Goal: Task Accomplishment & Management: Manage account settings

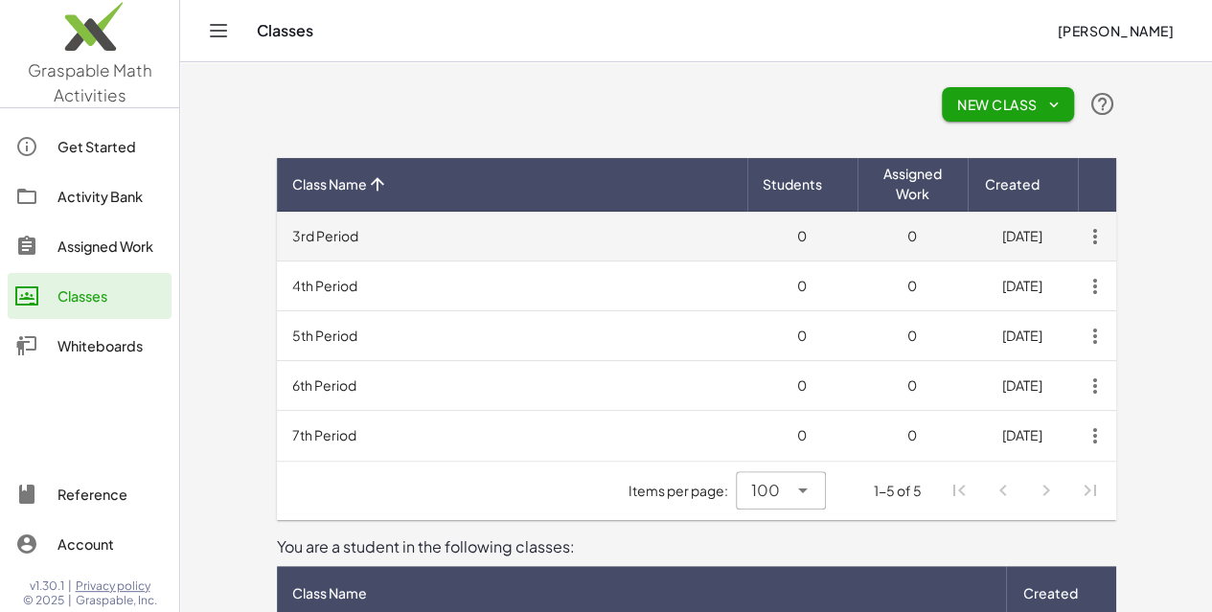
click at [1112, 235] on icon "button" at bounding box center [1095, 236] width 34 height 34
click at [699, 234] on td "3rd Period" at bounding box center [512, 237] width 470 height 50
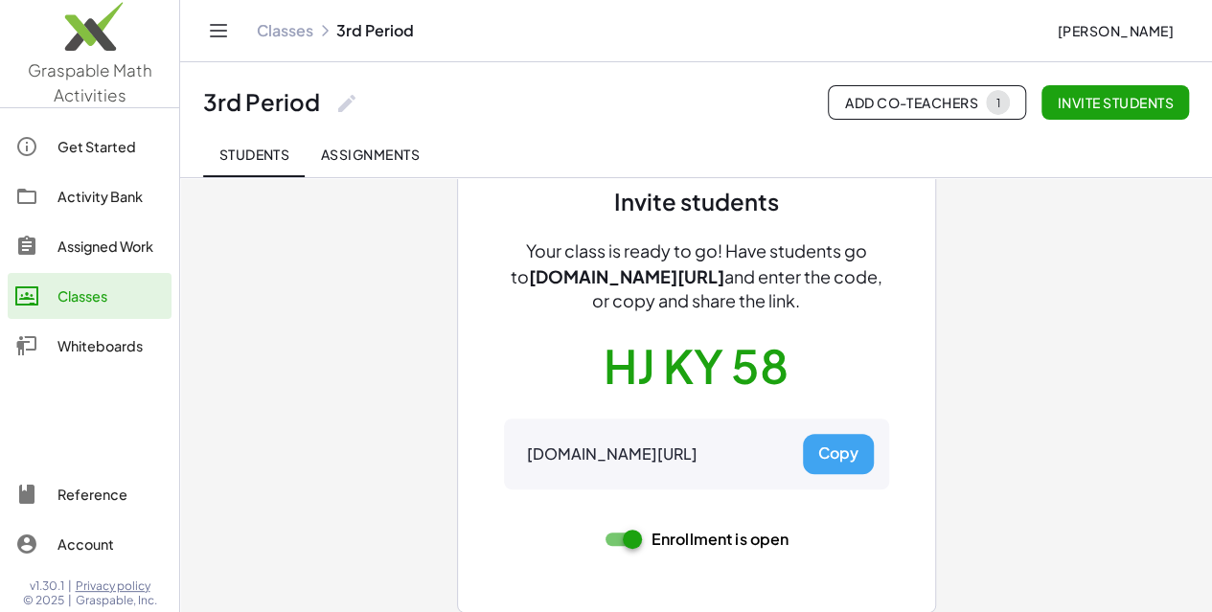
scroll to position [104, 0]
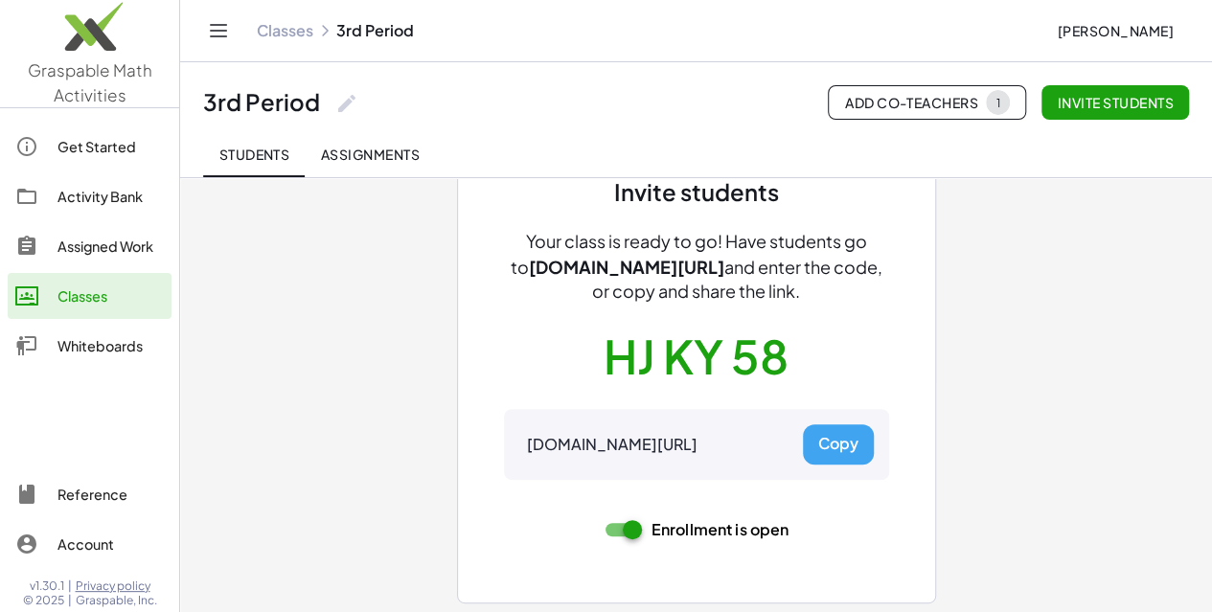
click at [280, 34] on link "Classes" at bounding box center [285, 30] width 57 height 19
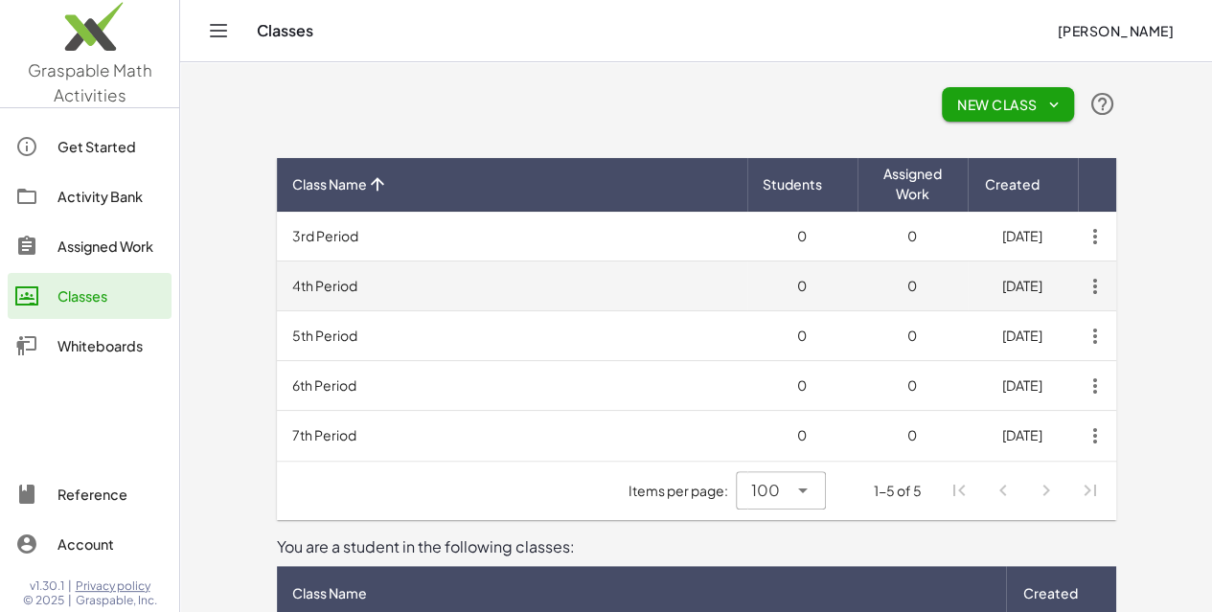
click at [519, 288] on td "4th Period" at bounding box center [512, 287] width 470 height 50
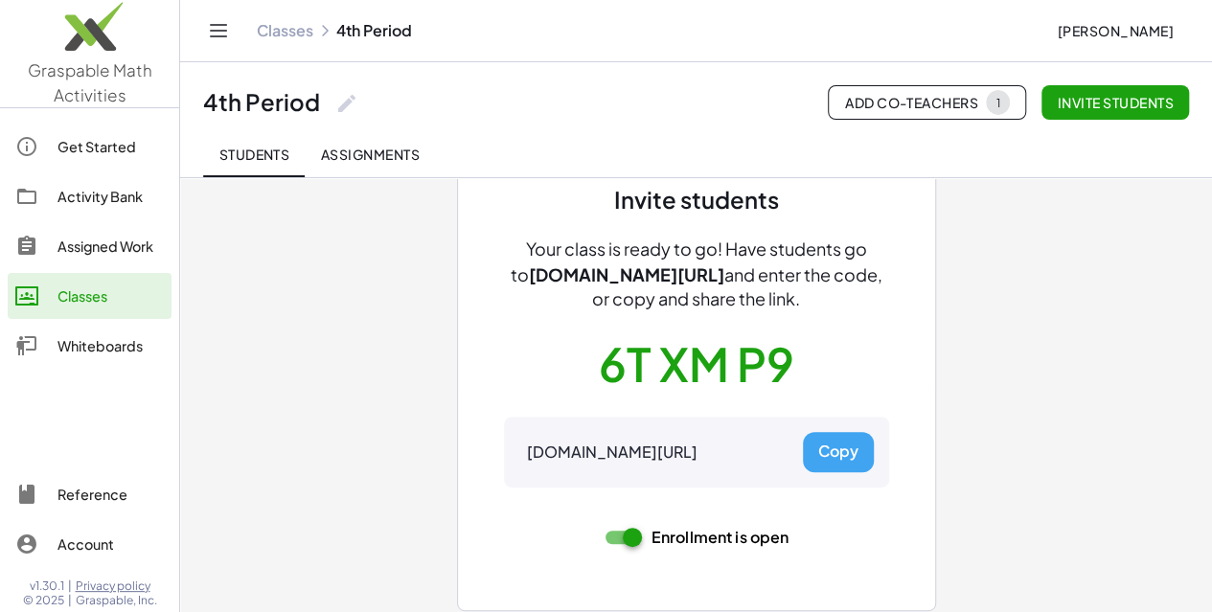
scroll to position [98, 0]
click at [861, 450] on button "Copy" at bounding box center [838, 451] width 71 height 40
click at [280, 34] on link "Classes" at bounding box center [285, 30] width 57 height 19
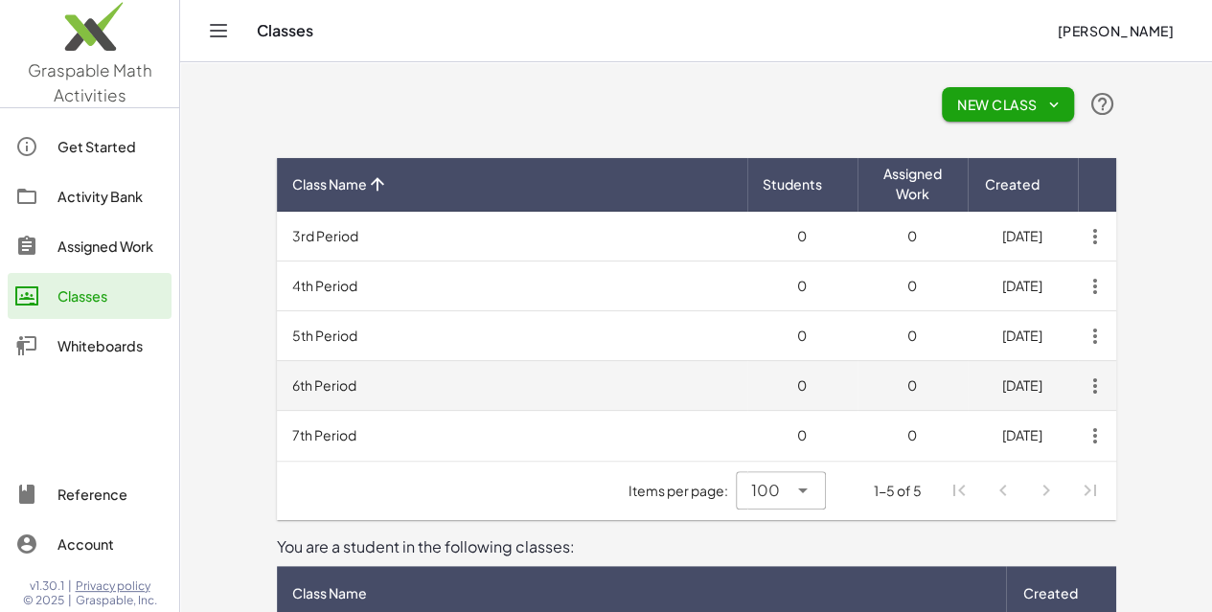
click at [341, 373] on td "6th Period" at bounding box center [512, 386] width 470 height 50
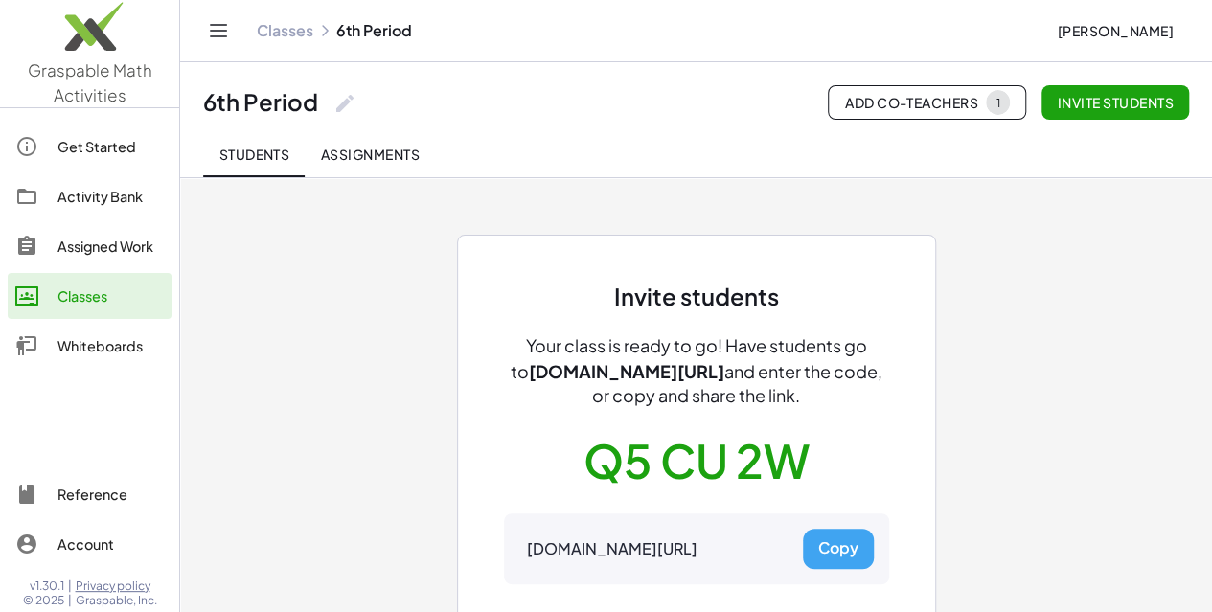
click at [837, 559] on button "Copy" at bounding box center [838, 549] width 71 height 40
click at [837, 550] on button "Copy" at bounding box center [838, 549] width 71 height 40
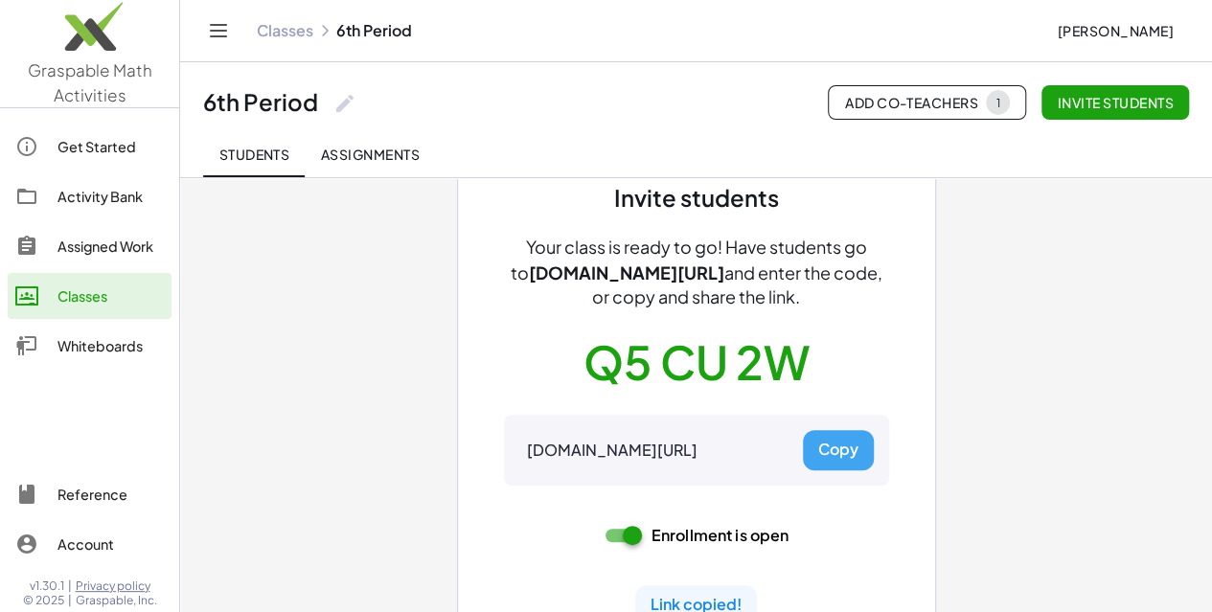
scroll to position [100, 0]
click at [272, 30] on link "Classes" at bounding box center [285, 30] width 57 height 19
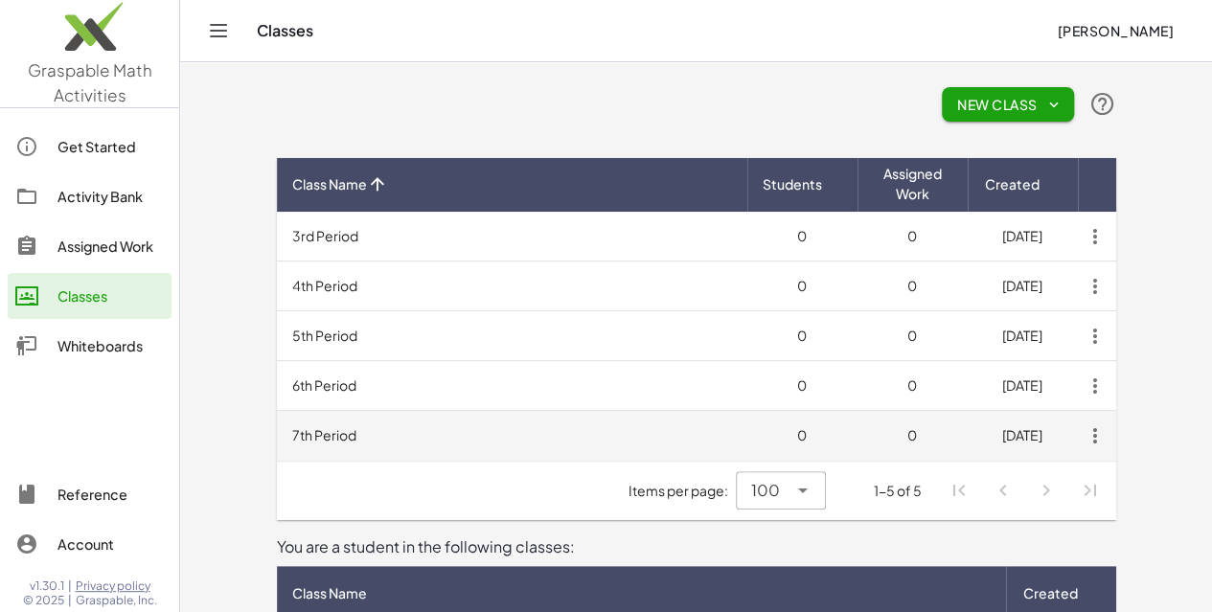
click at [368, 451] on td "7th Period" at bounding box center [512, 436] width 470 height 50
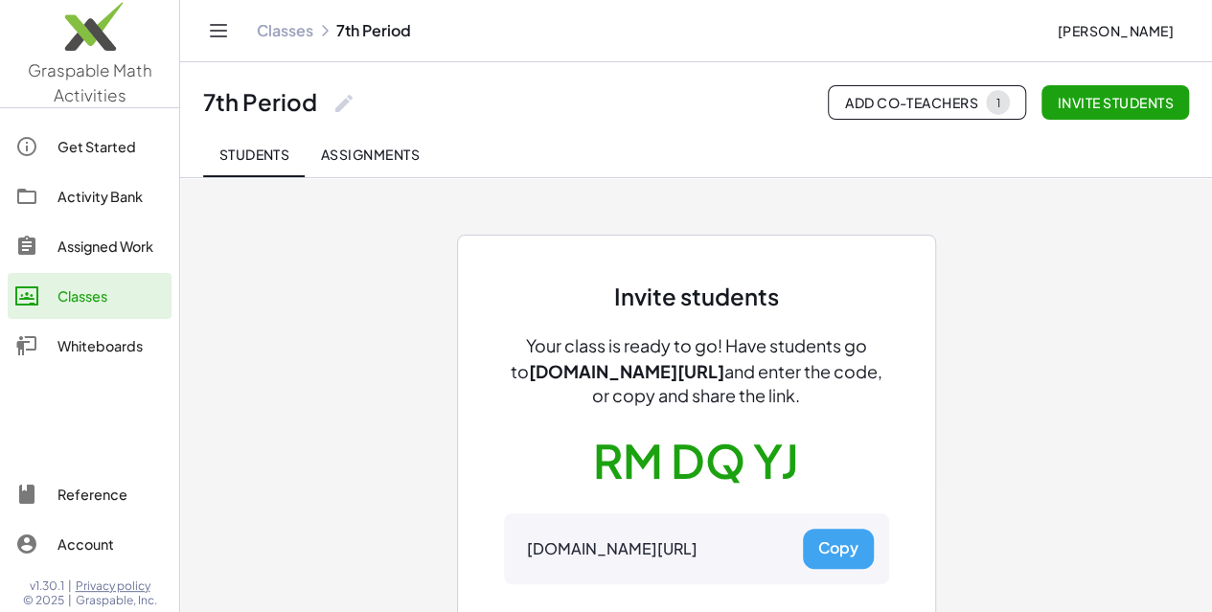
scroll to position [104, 0]
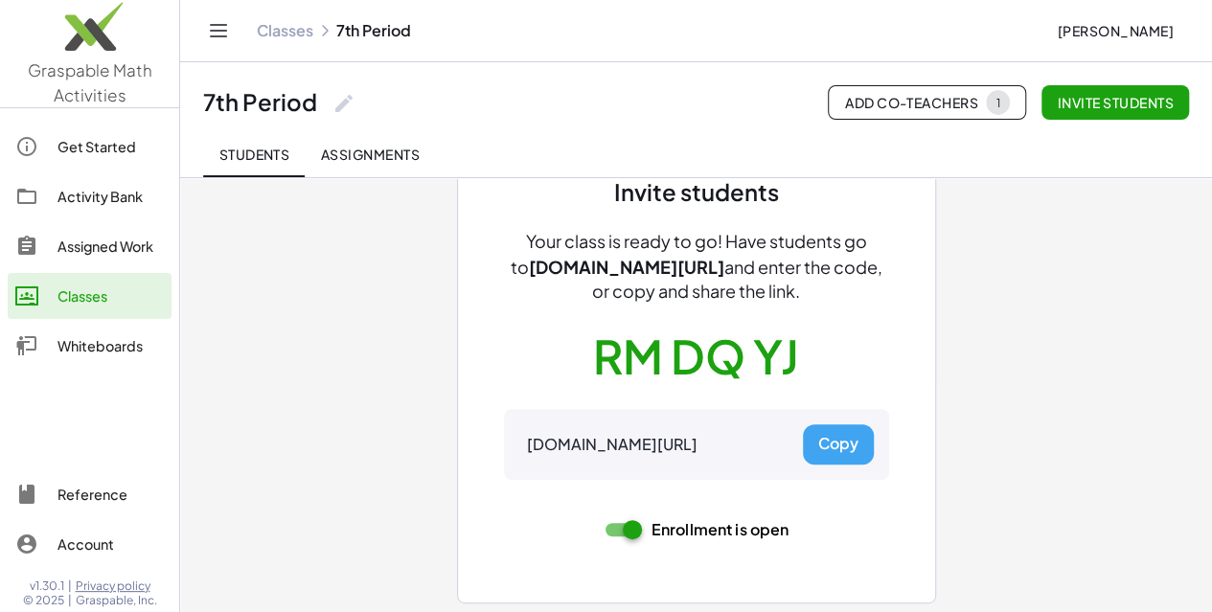
click at [832, 451] on button "Copy" at bounding box center [838, 444] width 71 height 40
click at [304, 29] on link "Classes" at bounding box center [285, 30] width 57 height 19
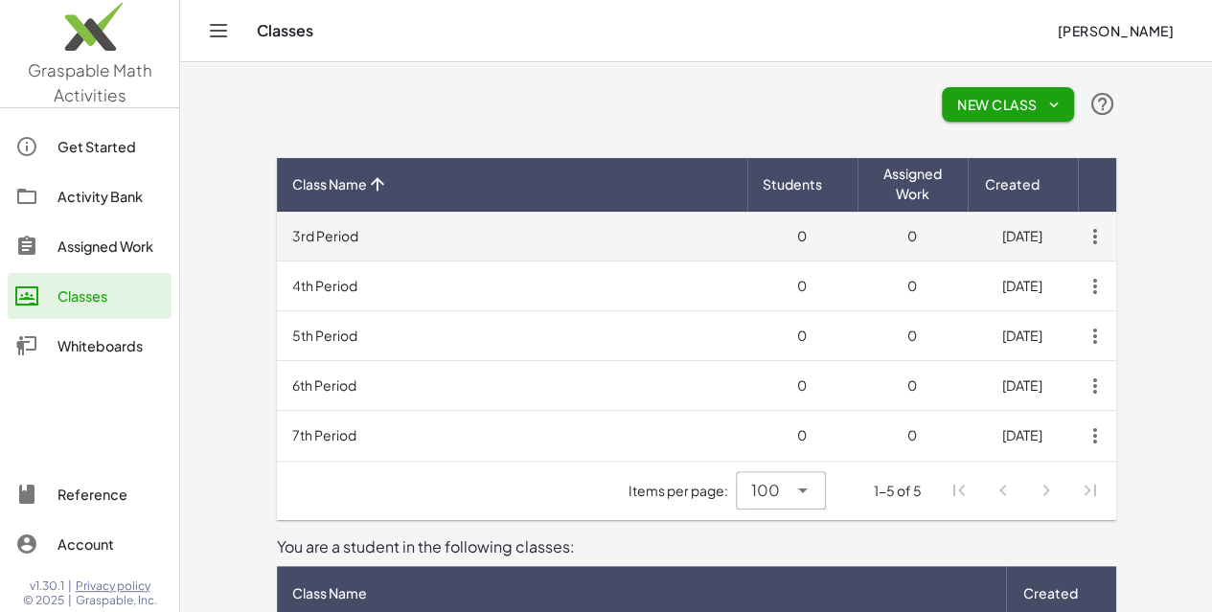
click at [457, 235] on td "3rd Period" at bounding box center [512, 237] width 470 height 50
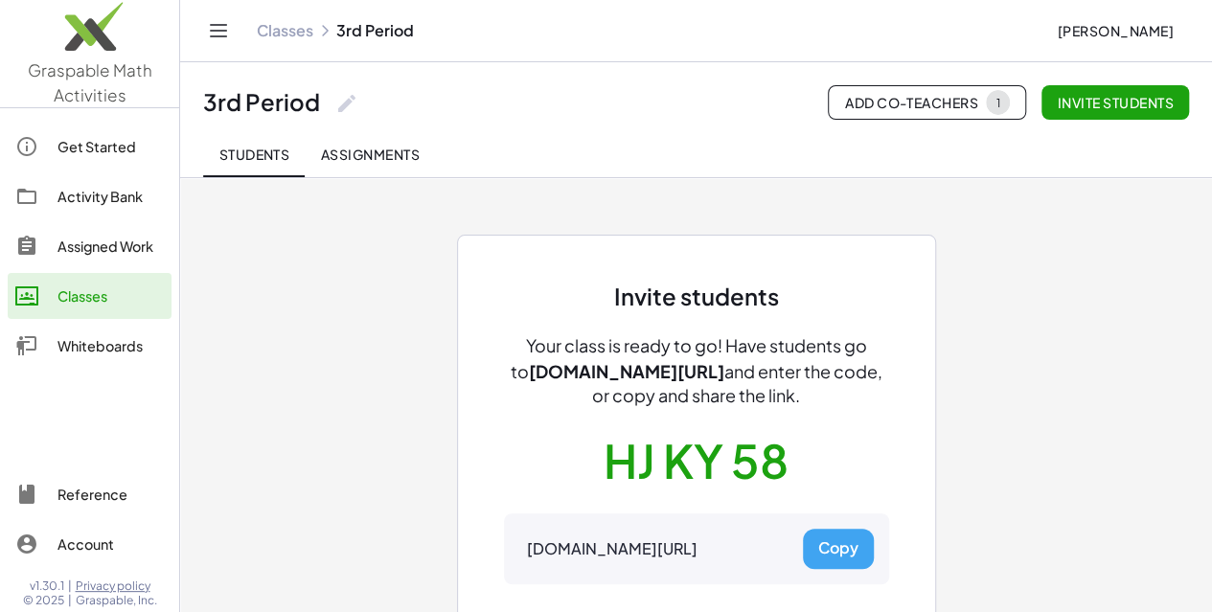
scroll to position [104, 0]
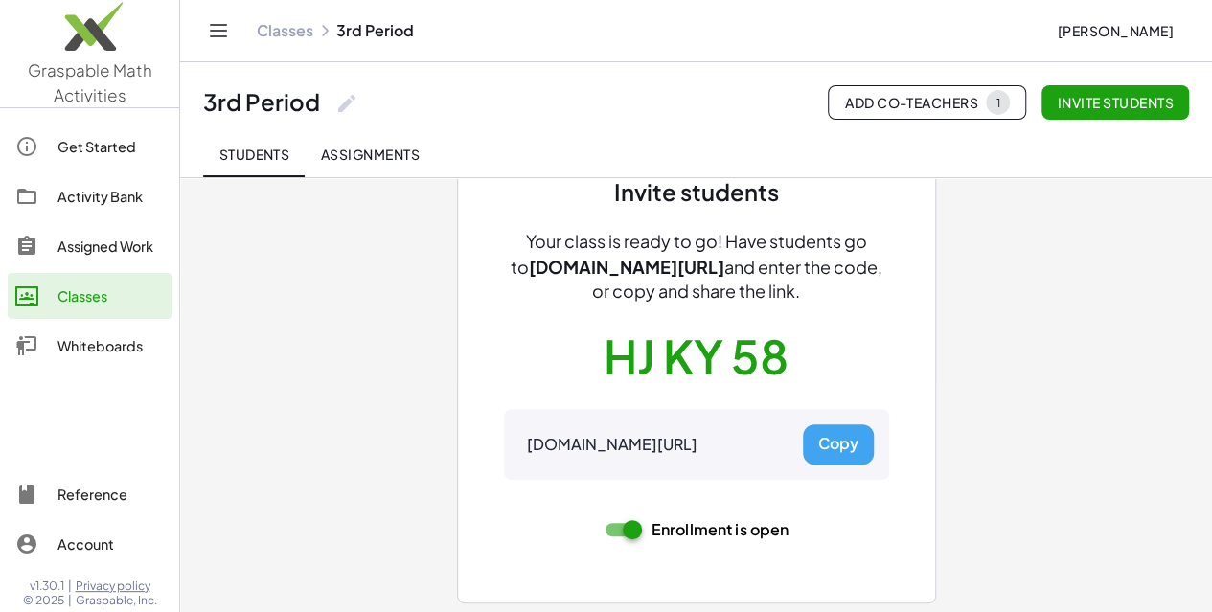
click at [828, 446] on button "Copy" at bounding box center [838, 444] width 71 height 40
click at [291, 32] on link "Classes" at bounding box center [285, 30] width 57 height 19
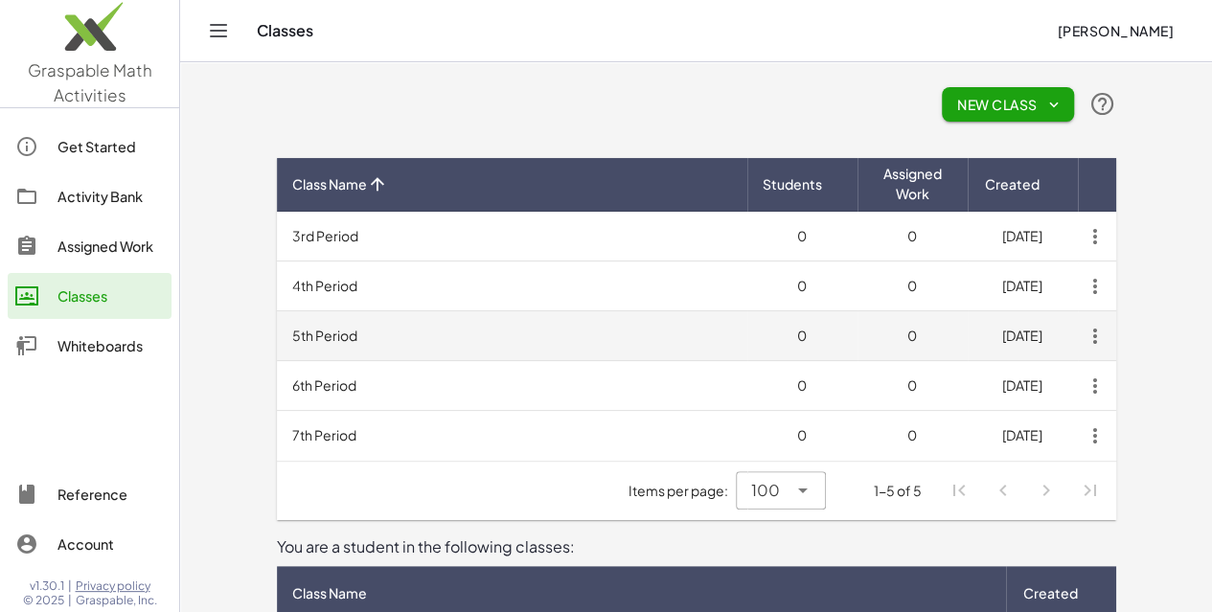
click at [470, 327] on td "5th Period" at bounding box center [512, 336] width 470 height 50
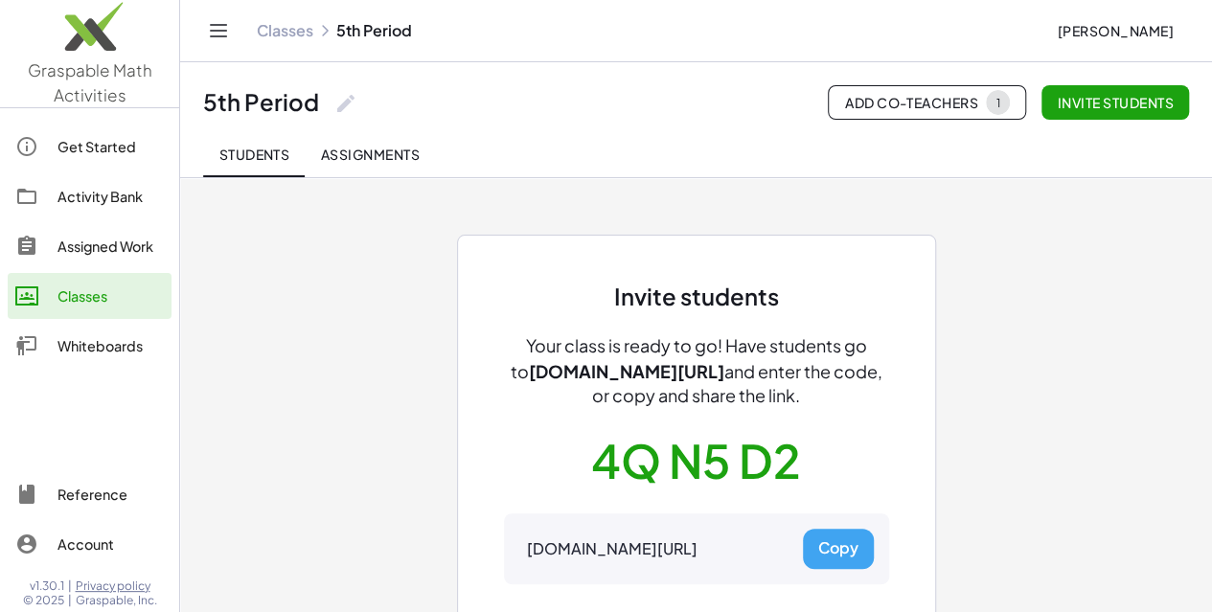
scroll to position [104, 0]
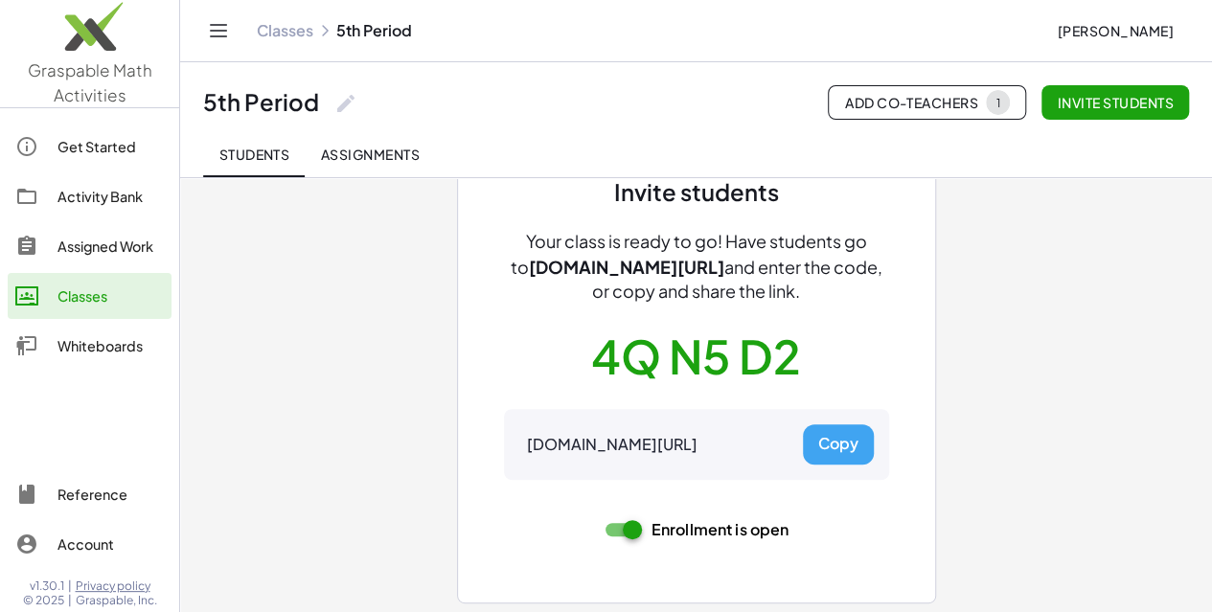
click at [851, 440] on button "Copy" at bounding box center [838, 444] width 71 height 40
click at [89, 500] on div "Reference" at bounding box center [110, 494] width 106 height 23
